Goal: Task Accomplishment & Management: Use online tool/utility

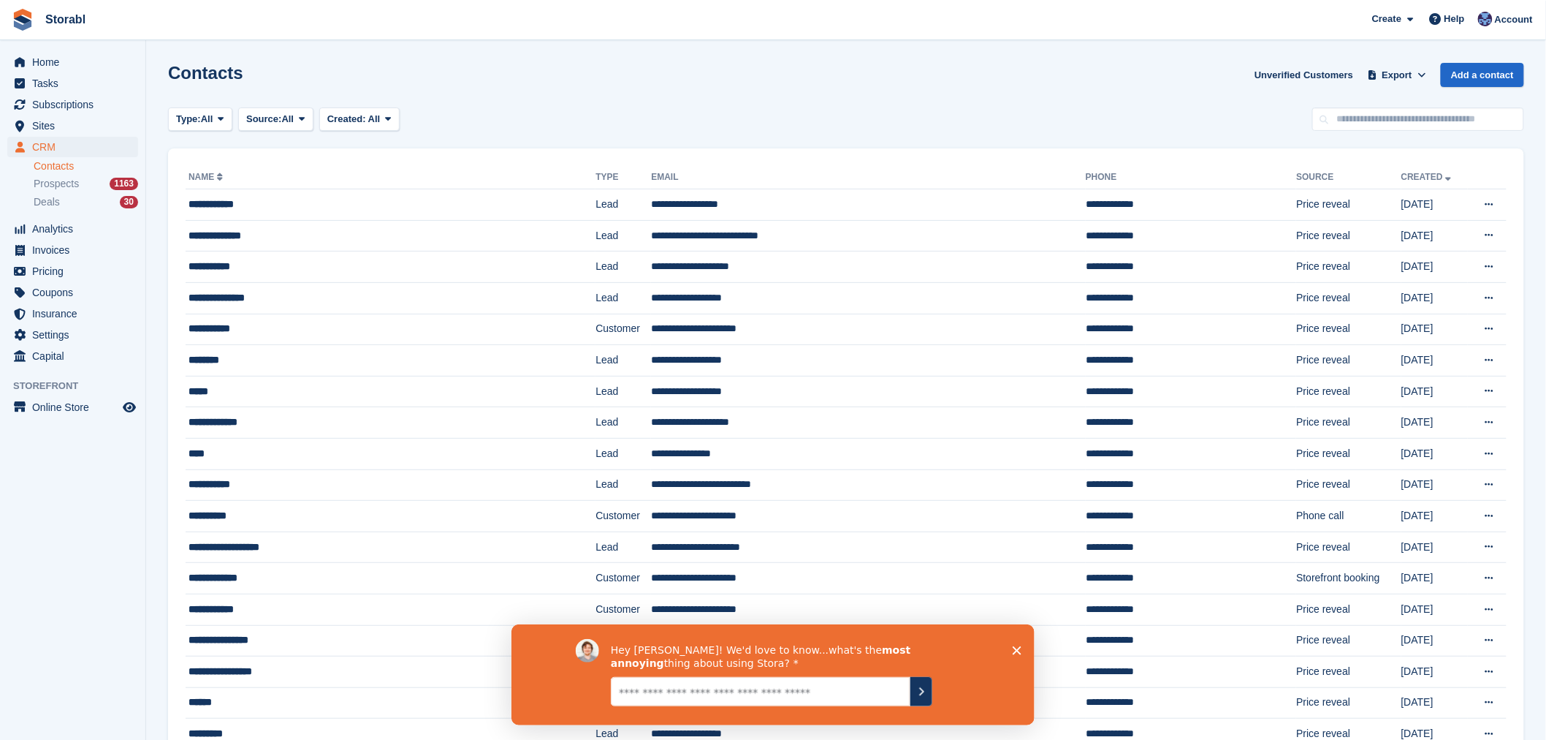
click at [890, 693] on textarea "Give it to us straight... we can take it" at bounding box center [760, 690] width 300 height 29
click at [1015, 649] on polygon "Close survey" at bounding box center [1016, 649] width 9 height 9
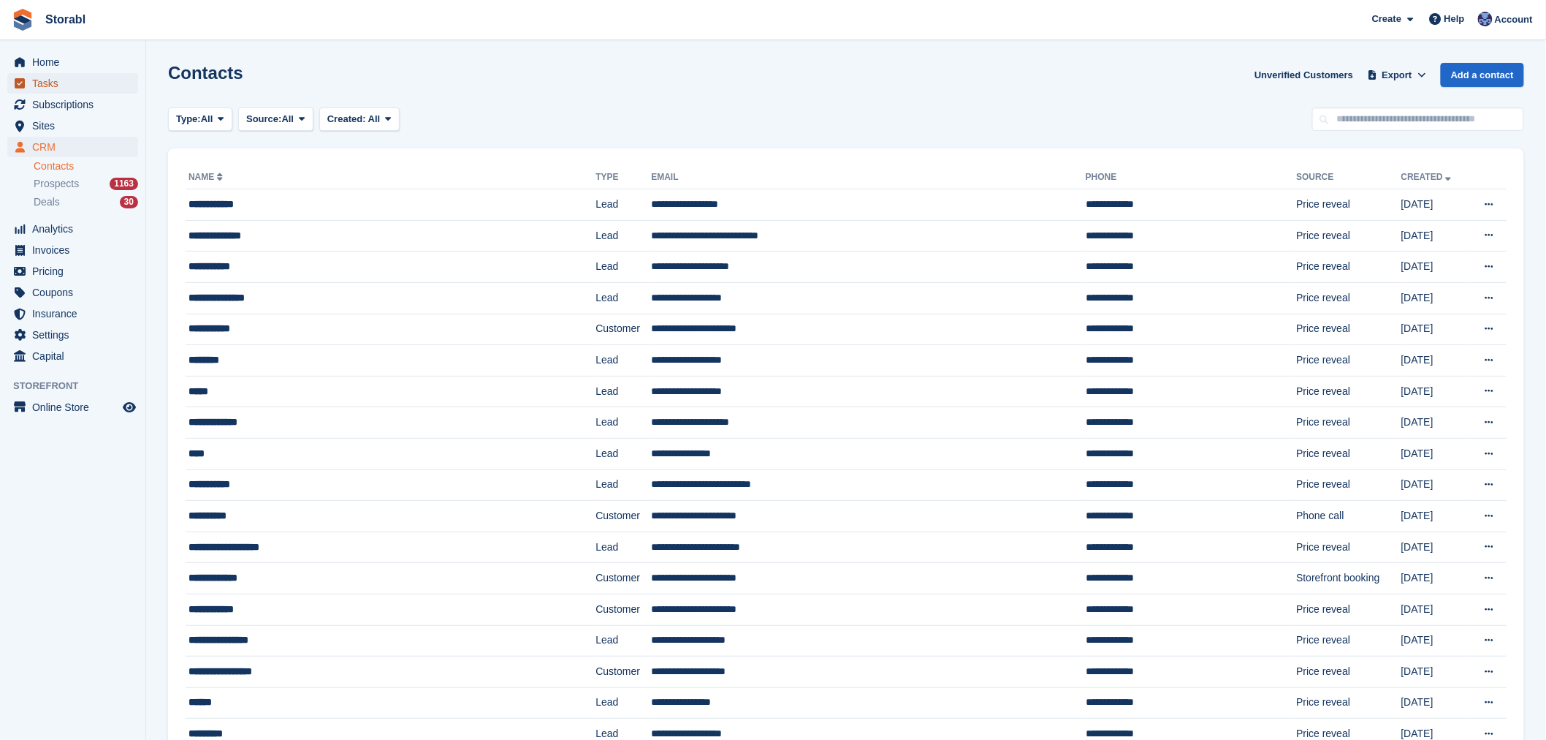
click at [51, 88] on span "Tasks" at bounding box center [76, 83] width 88 height 20
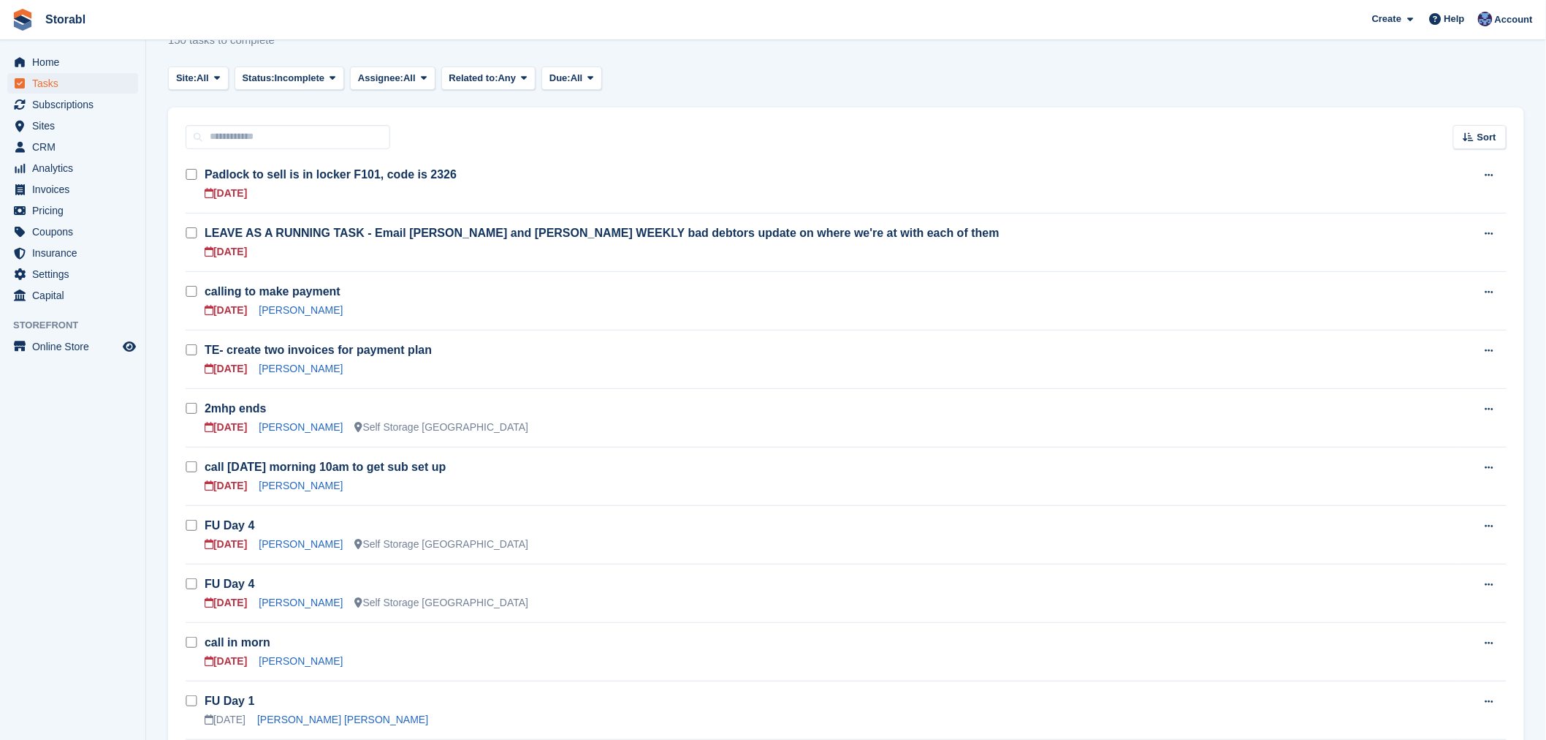
scroll to position [81, 0]
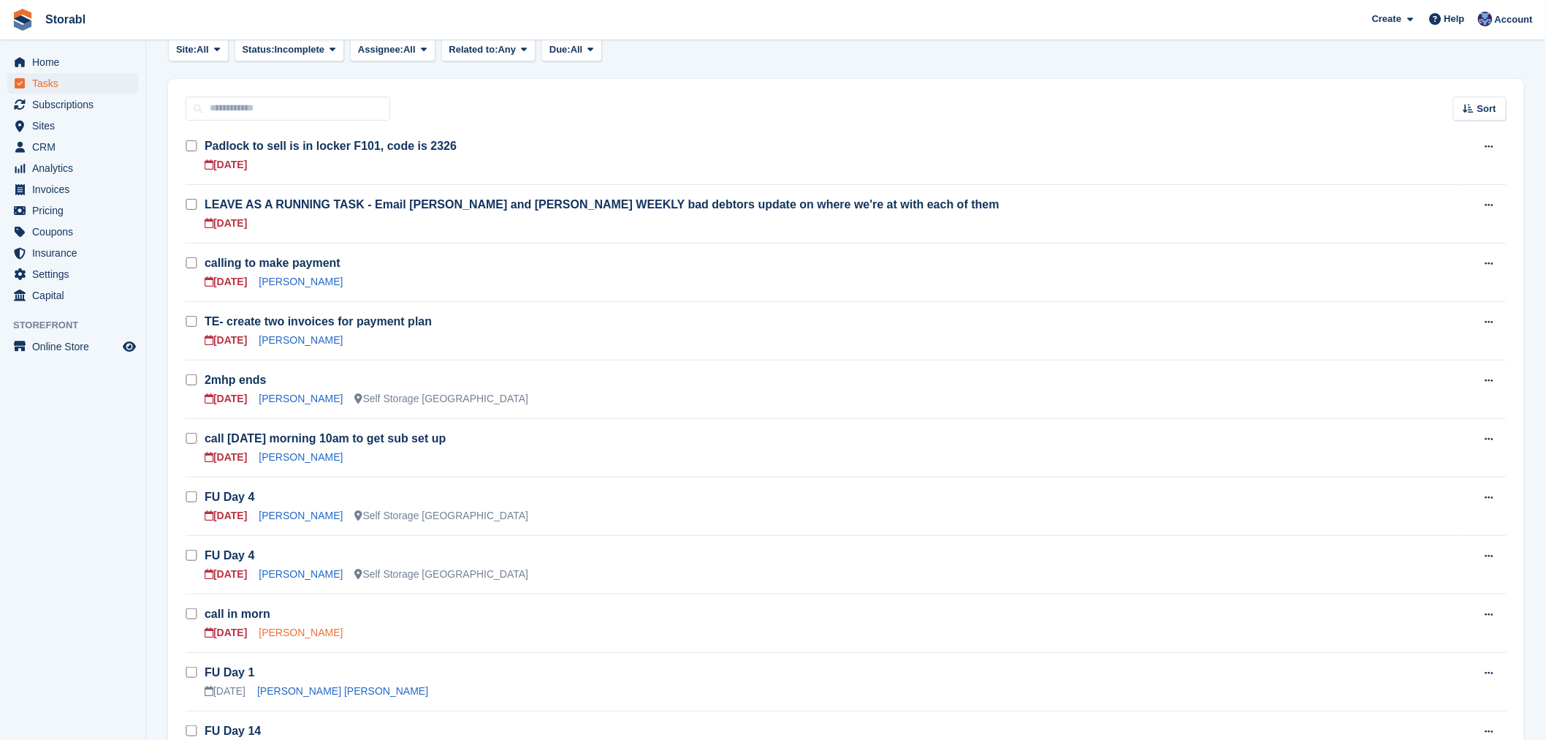
click at [316, 630] on link "[PERSON_NAME]" at bounding box center [301, 632] width 84 height 12
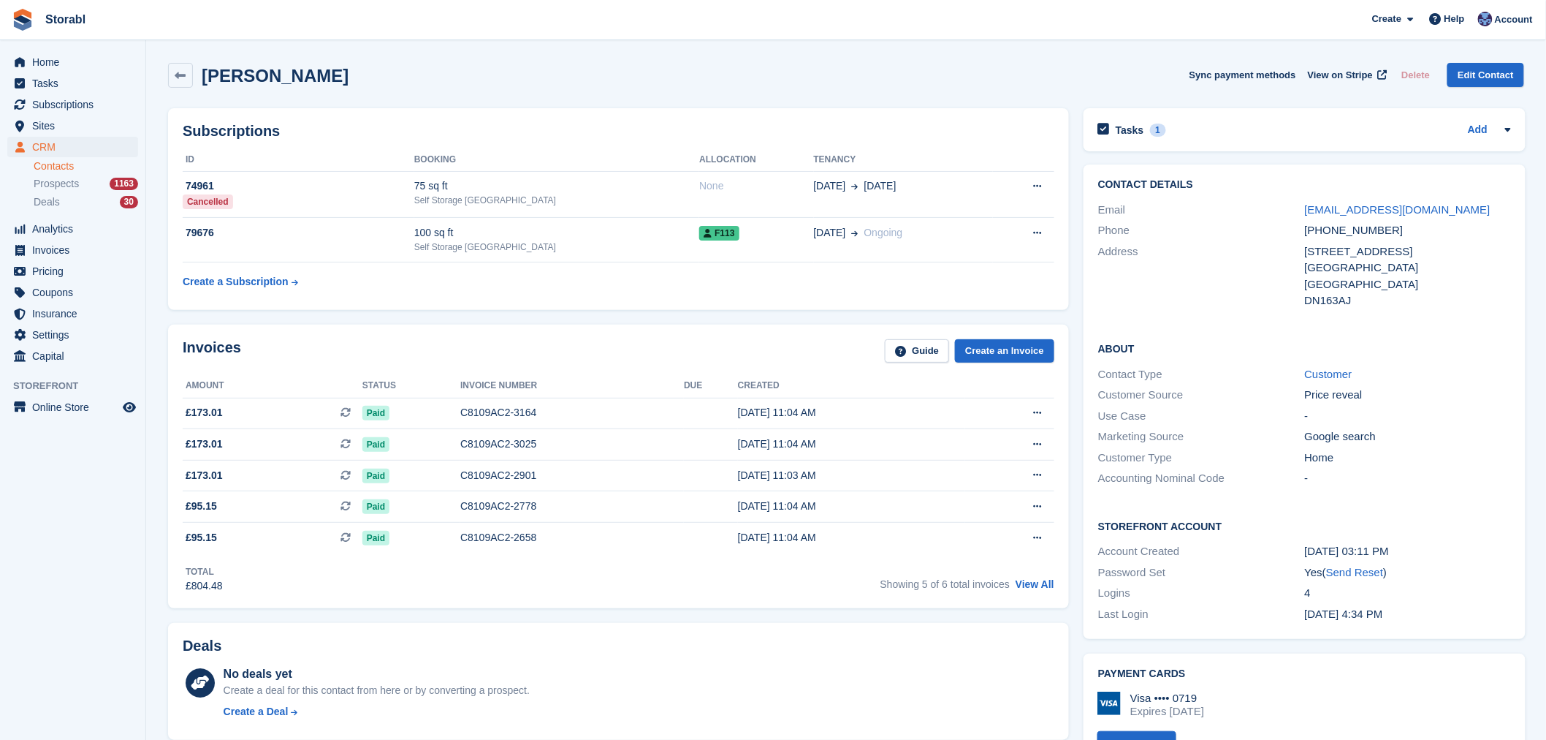
click at [1318, 117] on div "Tasks 1 Add price increase [DATE]" at bounding box center [1305, 129] width 442 height 43
click at [1318, 129] on div "Tasks 1 Add" at bounding box center [1304, 130] width 413 height 20
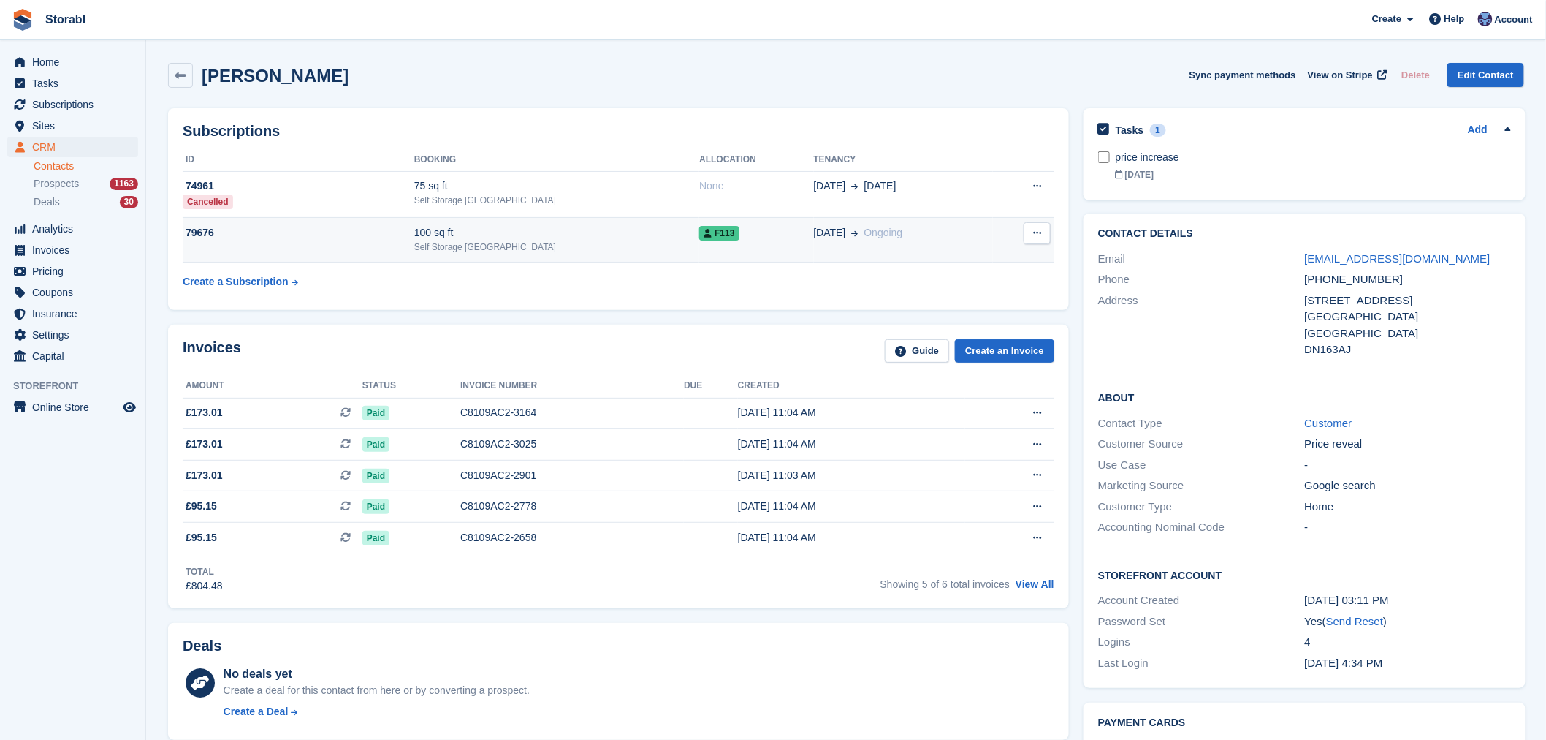
click at [756, 222] on td "F113" at bounding box center [756, 240] width 114 height 45
